Goal: Task Accomplishment & Management: Manage account settings

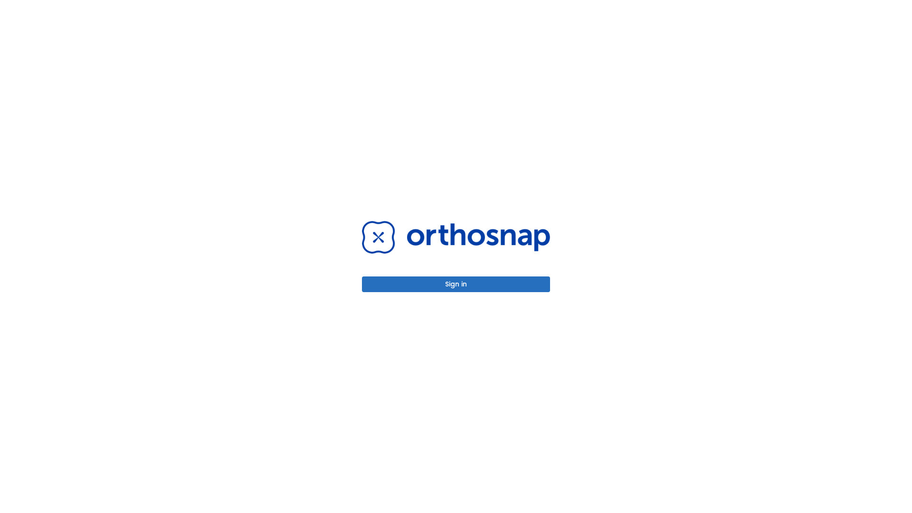
click at [456, 284] on button "Sign in" at bounding box center [456, 285] width 188 height 16
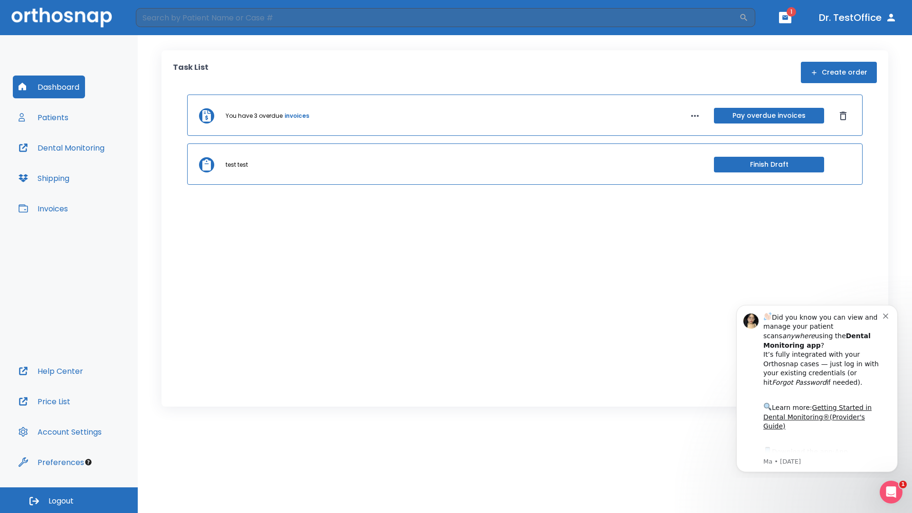
click at [69, 500] on span "Logout" at bounding box center [60, 501] width 25 height 10
